Goal: Find specific page/section: Find specific page/section

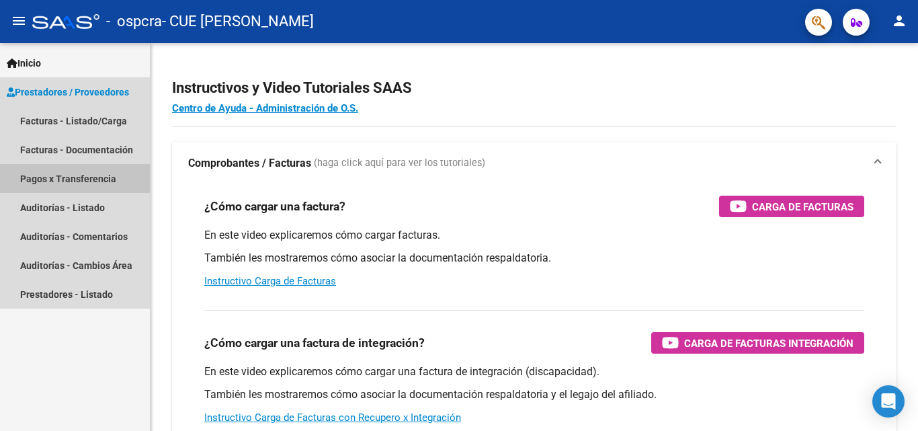
click at [103, 179] on link "Pagos x Transferencia" at bounding box center [75, 178] width 150 height 29
click at [69, 178] on link "Pagos x Transferencia" at bounding box center [75, 178] width 150 height 29
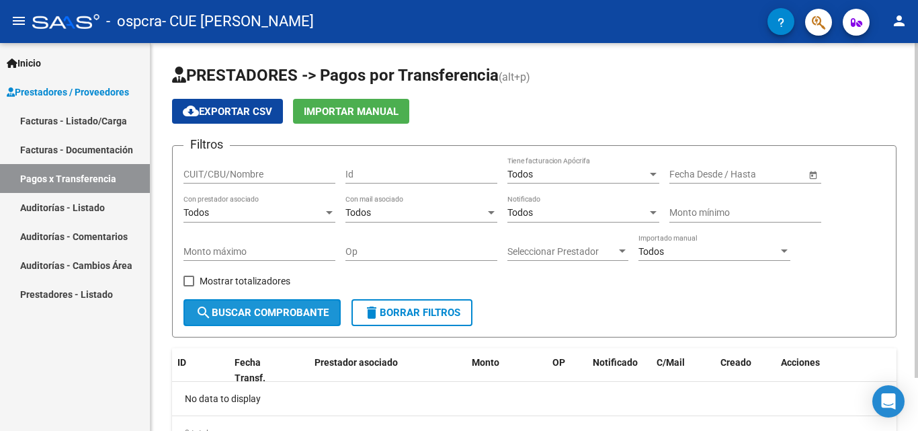
click at [284, 309] on span "search Buscar Comprobante" at bounding box center [262, 312] width 133 height 12
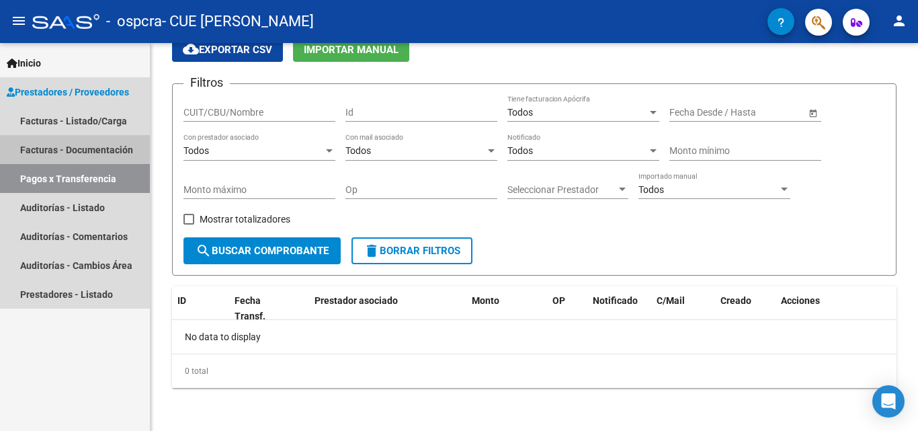
click at [122, 157] on link "Facturas - Documentación" at bounding box center [75, 149] width 150 height 29
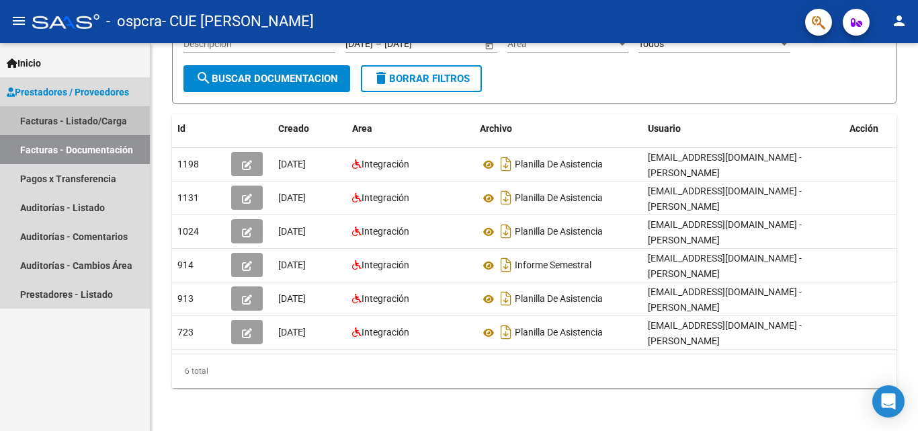
click at [90, 123] on link "Facturas - Listado/Carga" at bounding box center [75, 120] width 150 height 29
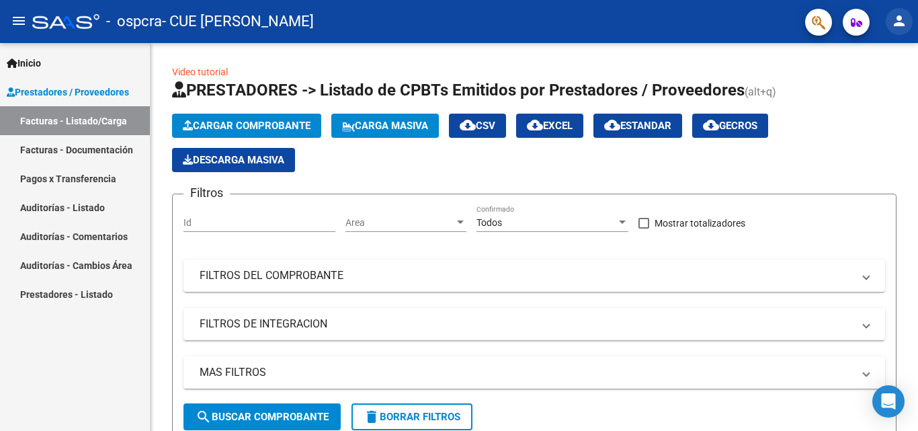
click at [897, 24] on mat-icon "person" at bounding box center [899, 21] width 16 height 16
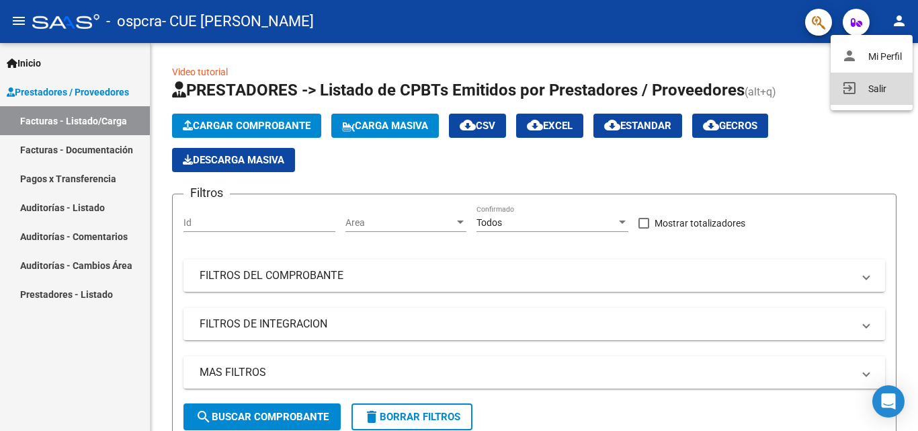
click at [867, 82] on button "exit_to_app Salir" at bounding box center [872, 89] width 82 height 32
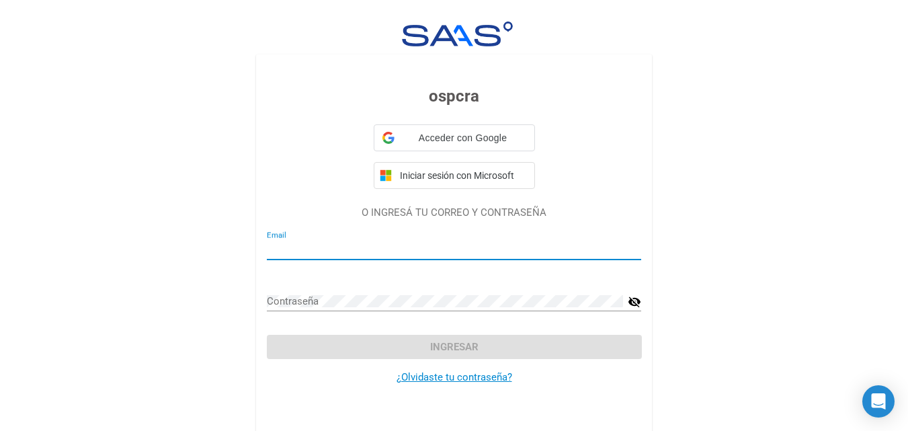
type input "[EMAIL_ADDRESS][DOMAIN_NAME]"
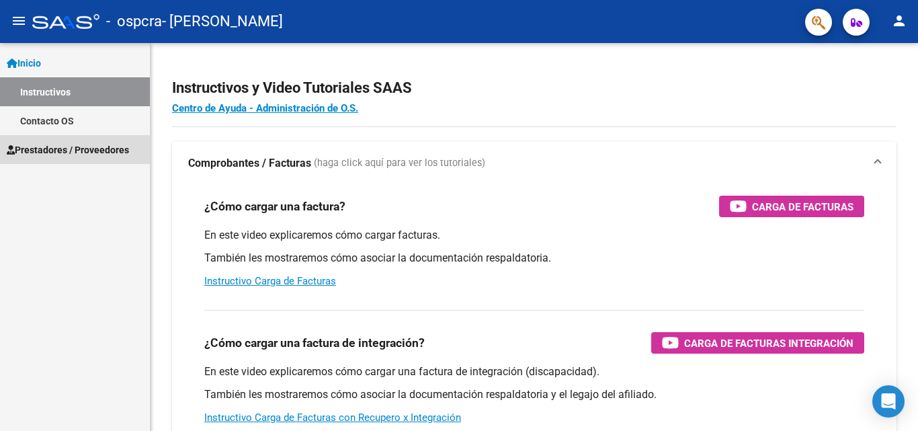
click at [61, 151] on span "Prestadores / Proveedores" at bounding box center [68, 149] width 122 height 15
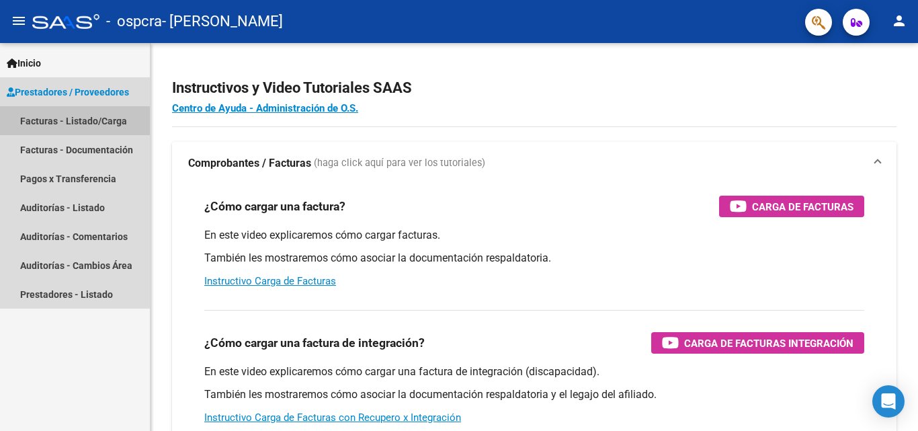
click at [74, 118] on link "Facturas - Listado/Carga" at bounding box center [75, 120] width 150 height 29
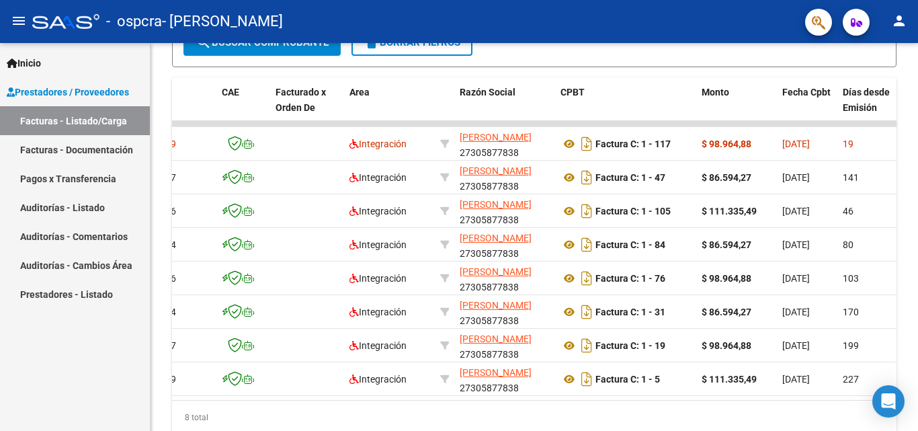
scroll to position [376, 0]
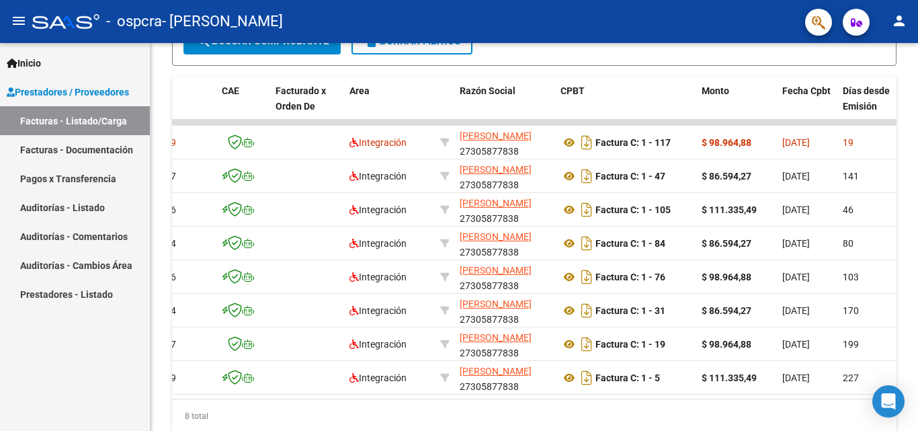
click at [318, 251] on datatable-body-cell at bounding box center [307, 243] width 74 height 33
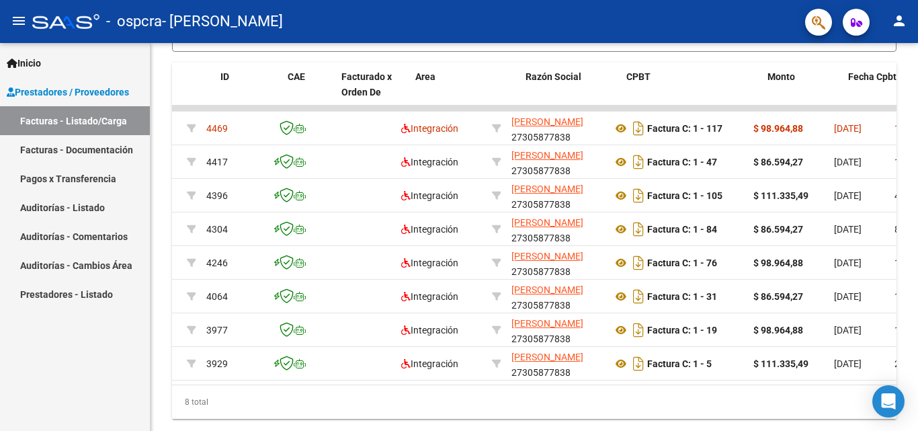
scroll to position [0, 17]
